Goal: Task Accomplishment & Management: Use online tool/utility

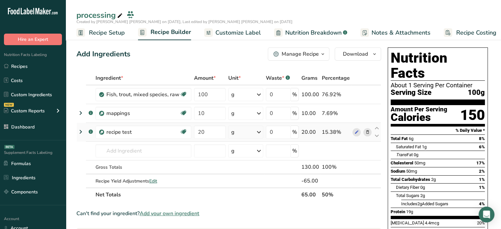
click at [80, 132] on icon at bounding box center [81, 132] width 8 height 12
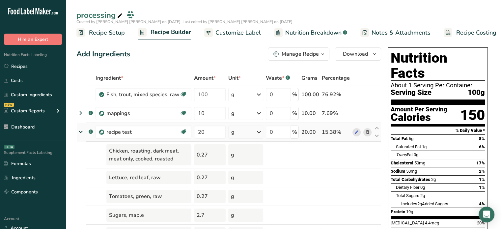
click at [80, 132] on icon at bounding box center [81, 132] width 12 height 8
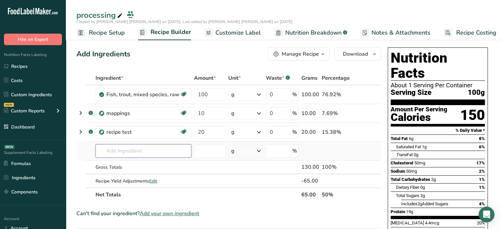
click at [115, 150] on input "text" at bounding box center [144, 150] width 96 height 13
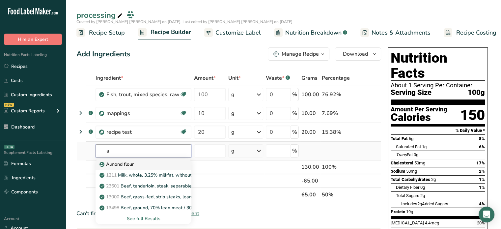
type input "a"
click at [123, 162] on p "Almond flour" at bounding box center [117, 164] width 33 height 7
type input "Almond flour"
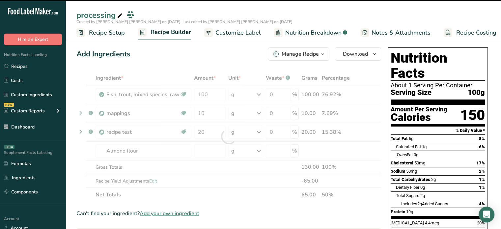
type input "0"
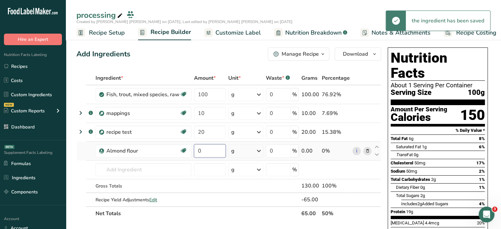
click at [210, 150] on input "0" at bounding box center [210, 150] width 32 height 13
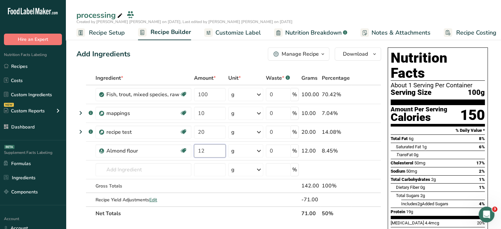
type input "12"
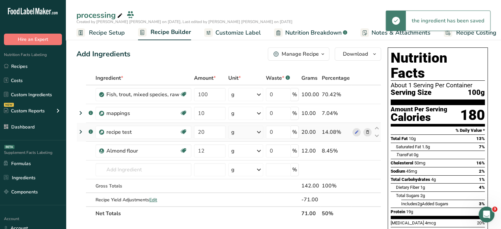
click at [81, 130] on icon at bounding box center [81, 132] width 8 height 12
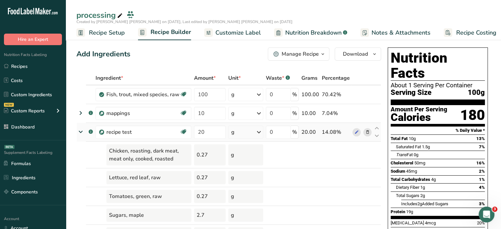
click at [81, 130] on icon at bounding box center [81, 132] width 12 height 8
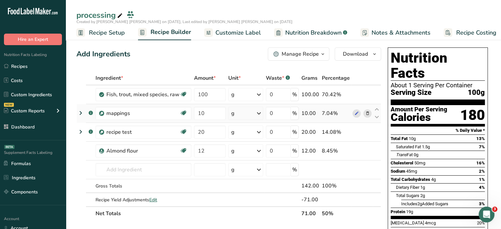
click at [80, 112] on icon at bounding box center [81, 113] width 8 height 12
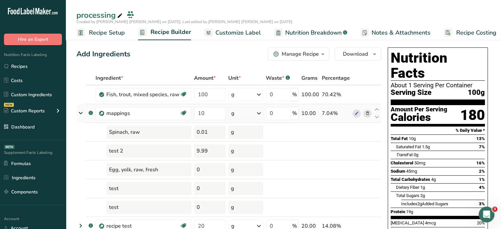
click at [80, 112] on icon at bounding box center [81, 113] width 12 height 8
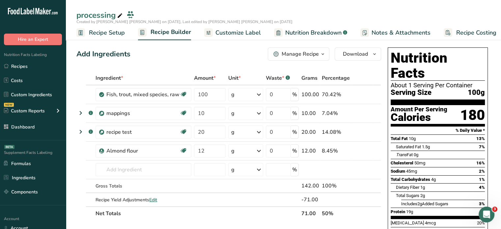
scroll to position [200, 0]
